Goal: Task Accomplishment & Management: Manage account settings

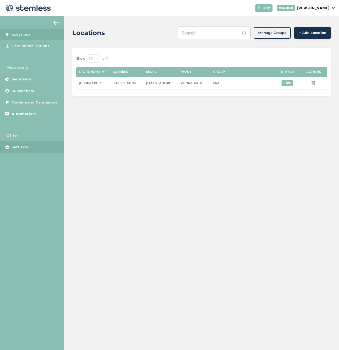
click at [6, 144] on link "Settings" at bounding box center [32, 147] width 64 height 12
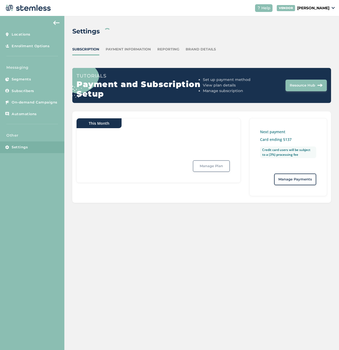
click at [157, 51] on div "Subscription Payment Information Reporting Brand Details" at bounding box center [201, 52] width 259 height 11
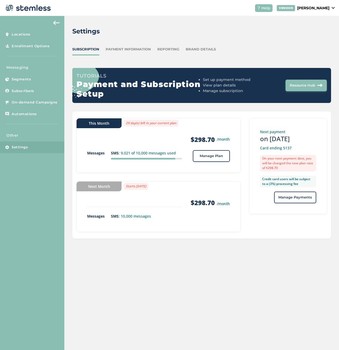
click at [161, 51] on div "Reporting" at bounding box center [168, 49] width 22 height 5
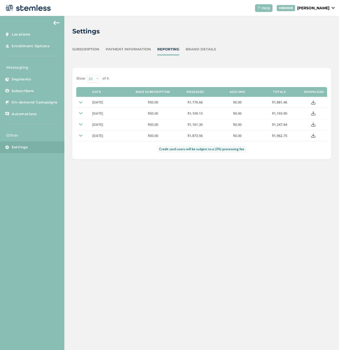
drag, startPoint x: 235, startPoint y: 163, endPoint x: 280, endPoint y: 301, distance: 145.5
click at [280, 302] on div "Settings Subscription Payment Information Reporting Brand Details Show 20 50 10…" at bounding box center [201, 183] width 275 height 334
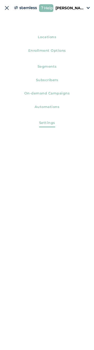
click at [6, 10] on img at bounding box center [6, 7] width 5 height 5
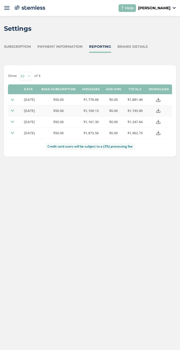
click at [160, 109] on icon at bounding box center [158, 110] width 4 height 4
